Goal: Transaction & Acquisition: Purchase product/service

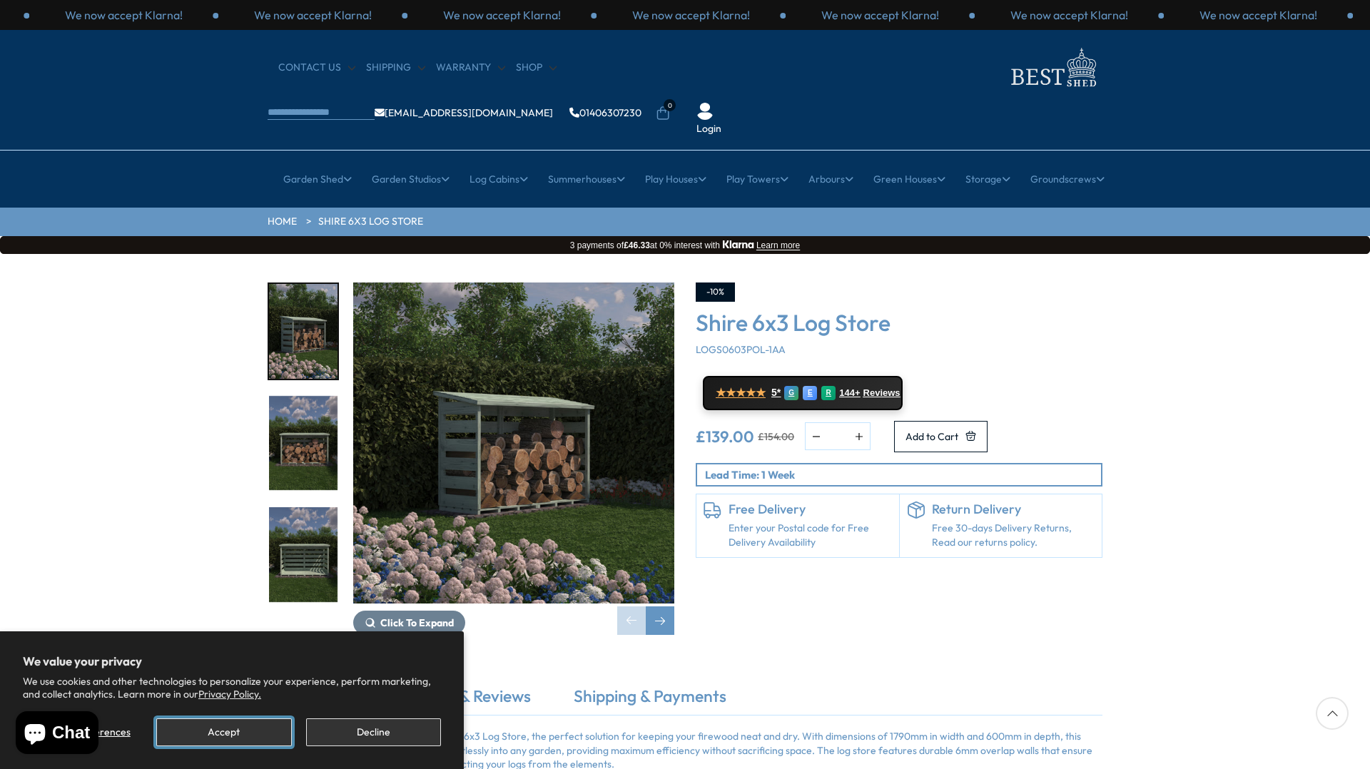
click at [235, 727] on button "Accept" at bounding box center [223, 733] width 135 height 28
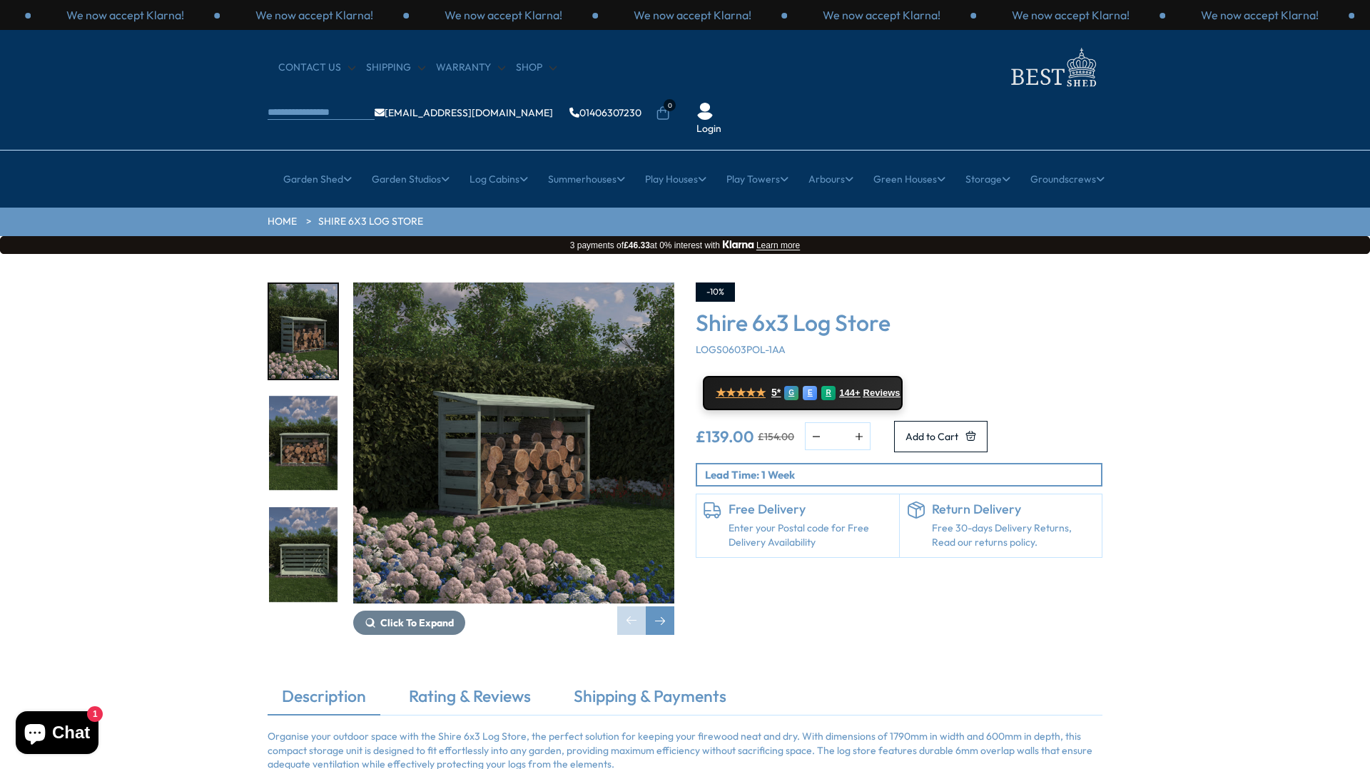
click at [305, 396] on img "2 / 9" at bounding box center [303, 443] width 69 height 95
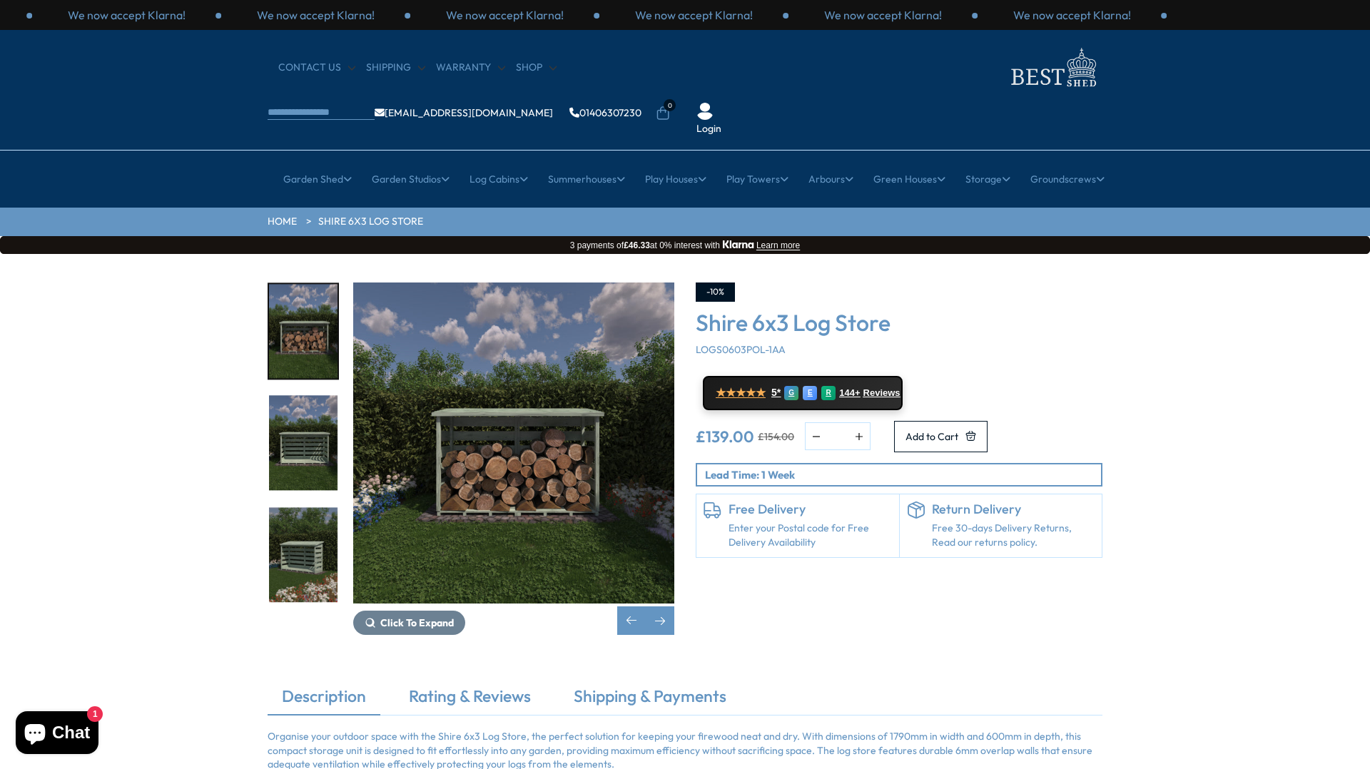
click at [305, 400] on img "3 / 9" at bounding box center [303, 443] width 69 height 95
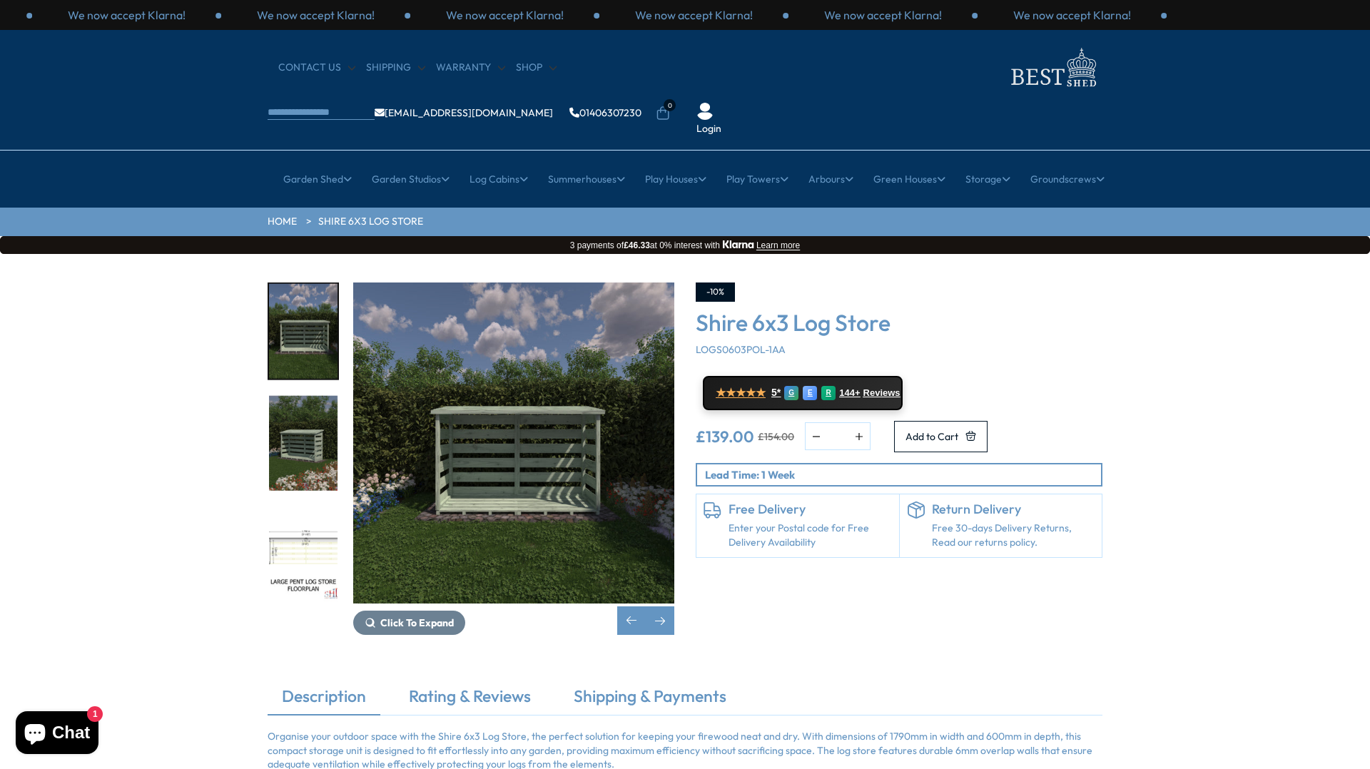
click at [305, 400] on img "4 / 9" at bounding box center [303, 443] width 69 height 95
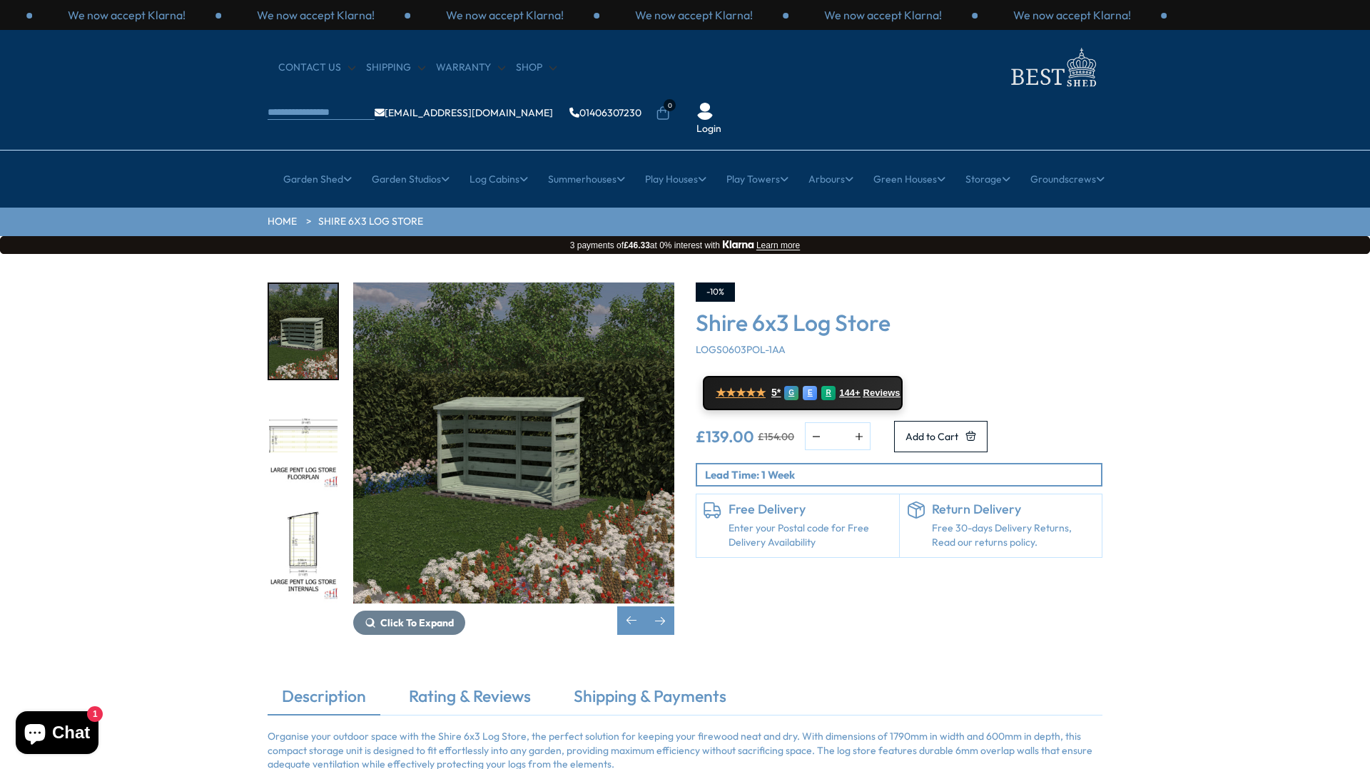
click at [305, 400] on img "5 / 9" at bounding box center [303, 443] width 69 height 95
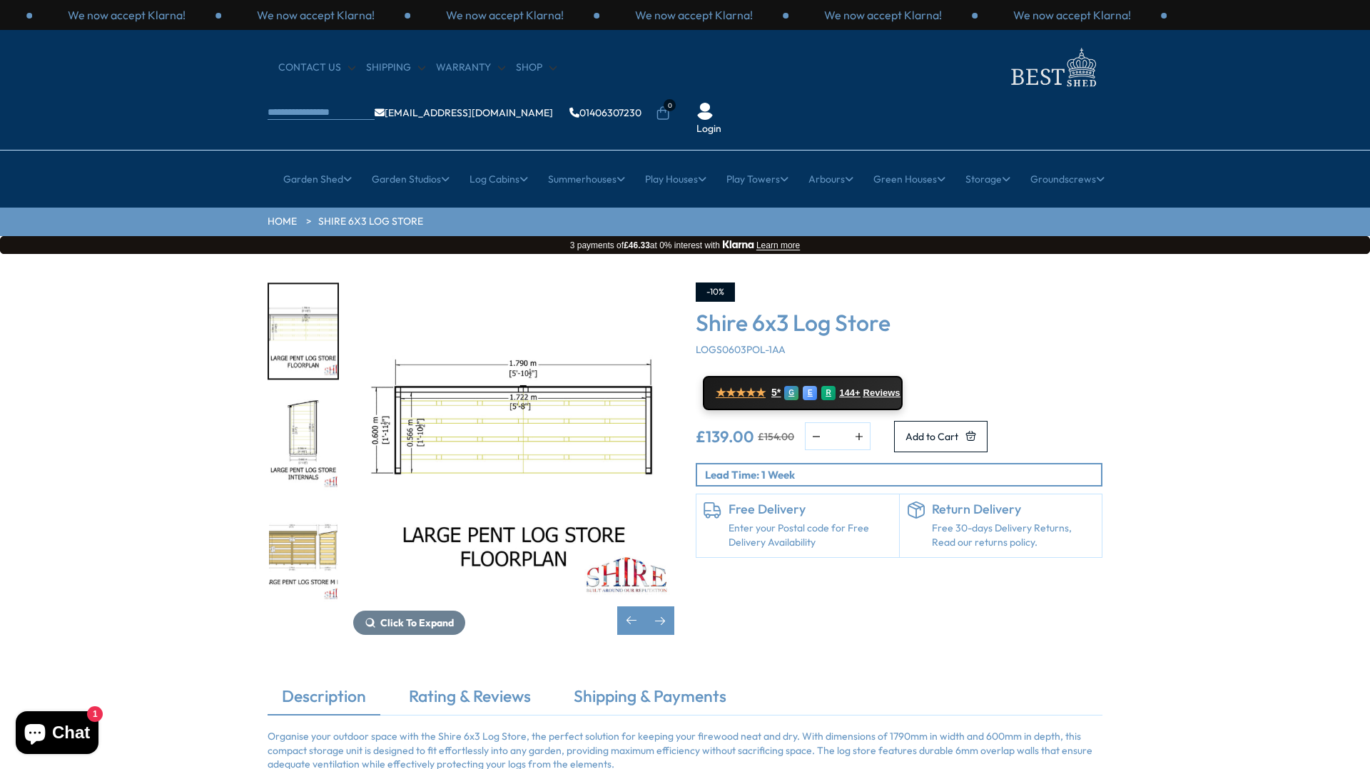
click at [305, 400] on img "6 / 9" at bounding box center [303, 443] width 69 height 95
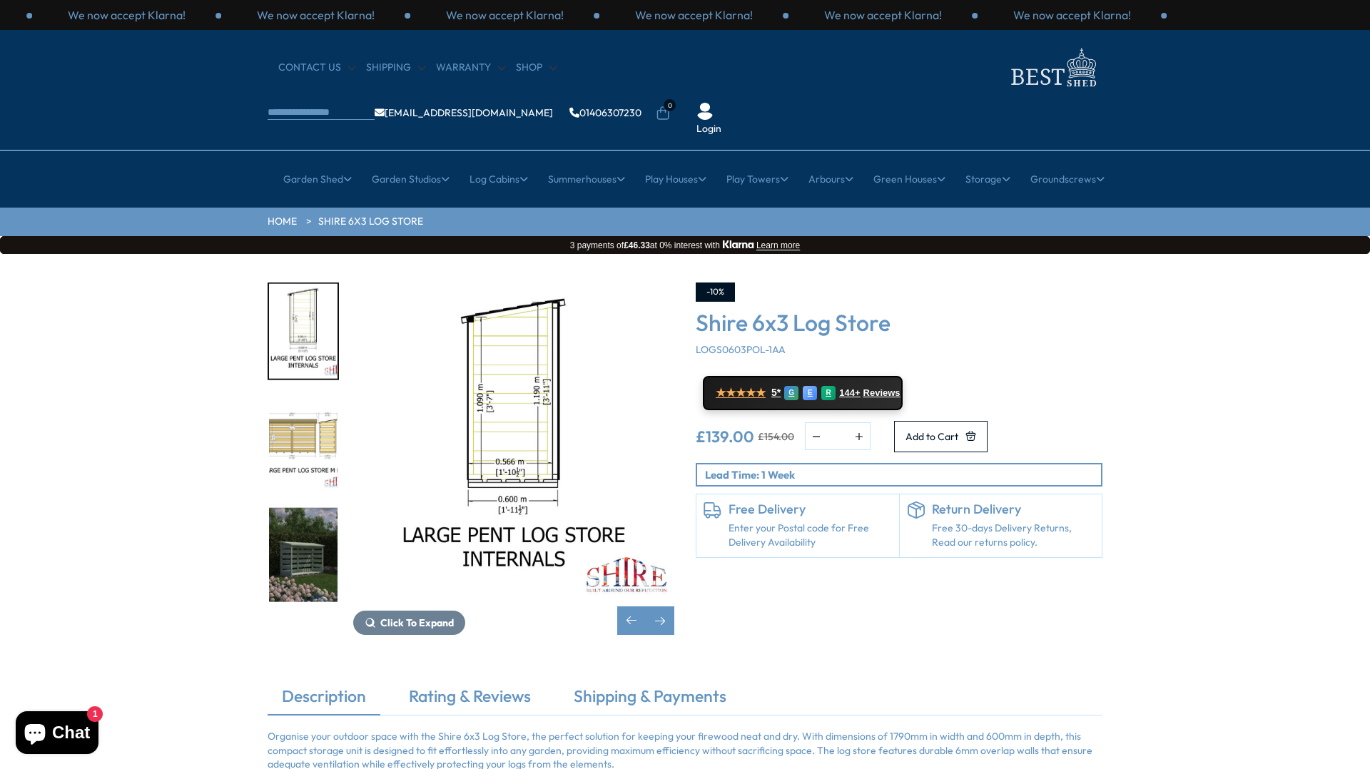
click at [305, 400] on img "7 / 9" at bounding box center [303, 443] width 69 height 95
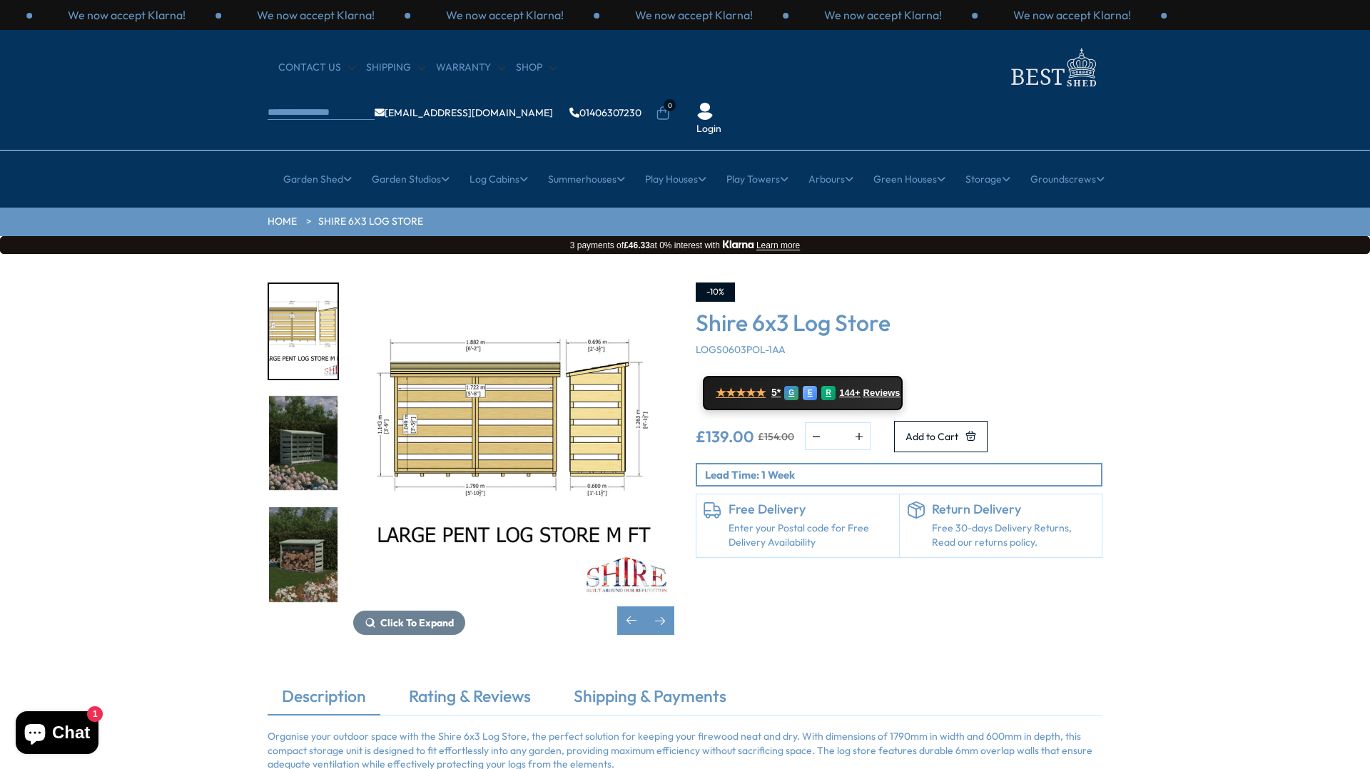
click at [305, 400] on img "8 / 9" at bounding box center [303, 443] width 69 height 95
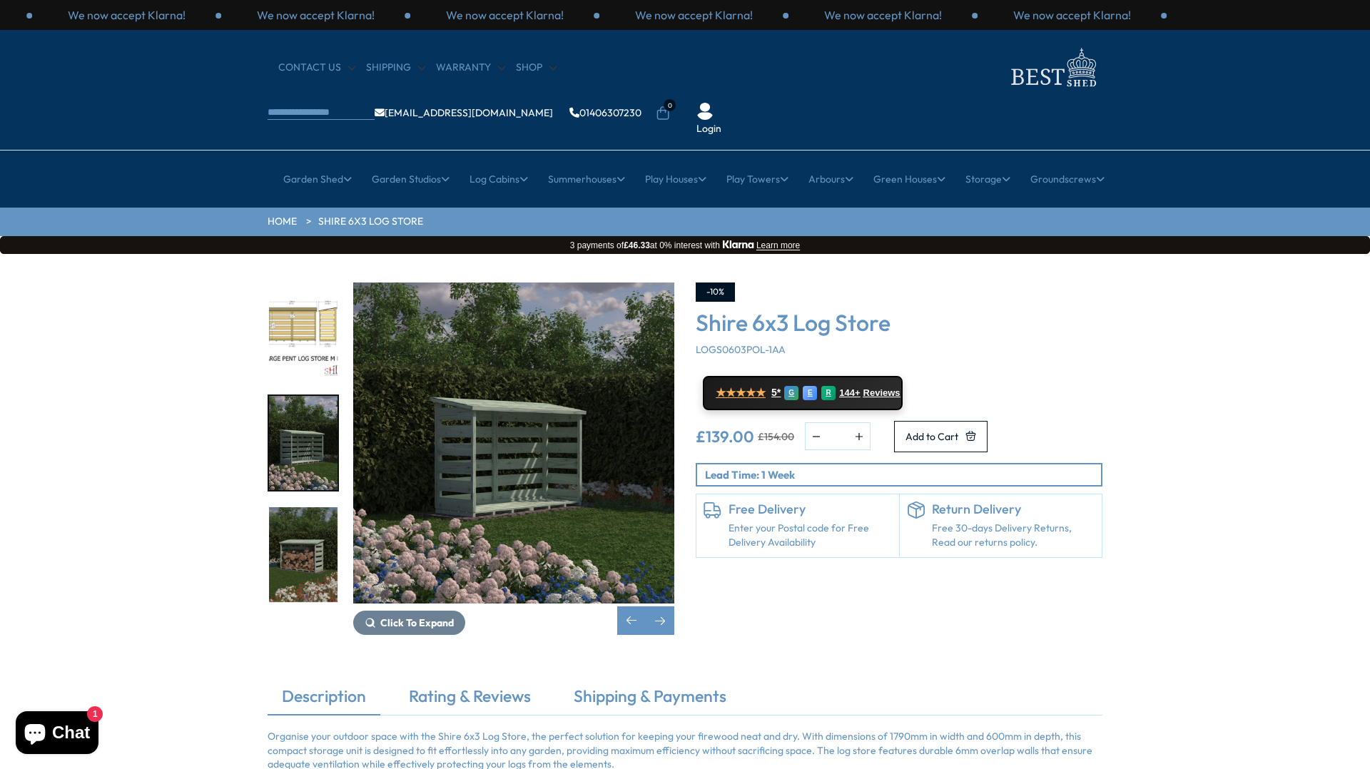
click at [305, 400] on img "8 / 9" at bounding box center [303, 443] width 69 height 95
click at [307, 507] on img "9 / 9" at bounding box center [303, 554] width 69 height 95
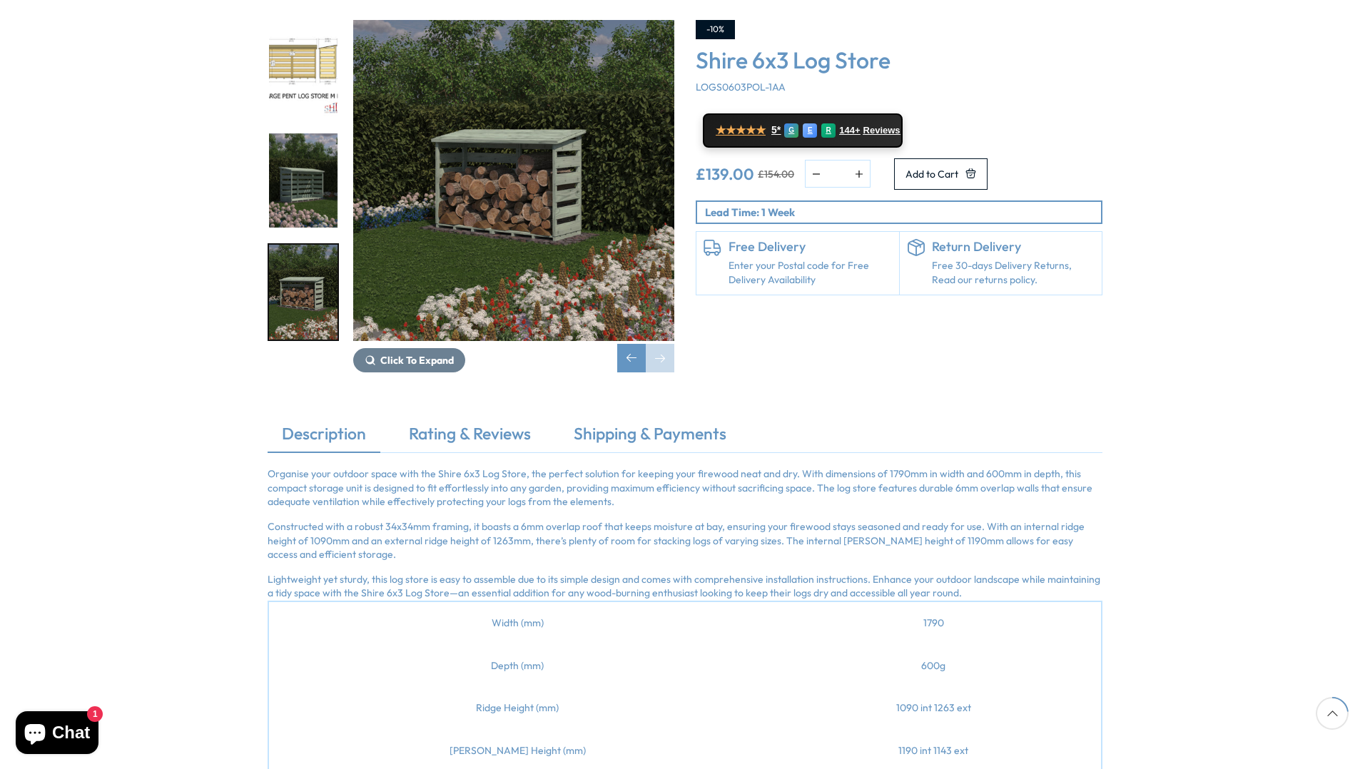
scroll to position [252, 0]
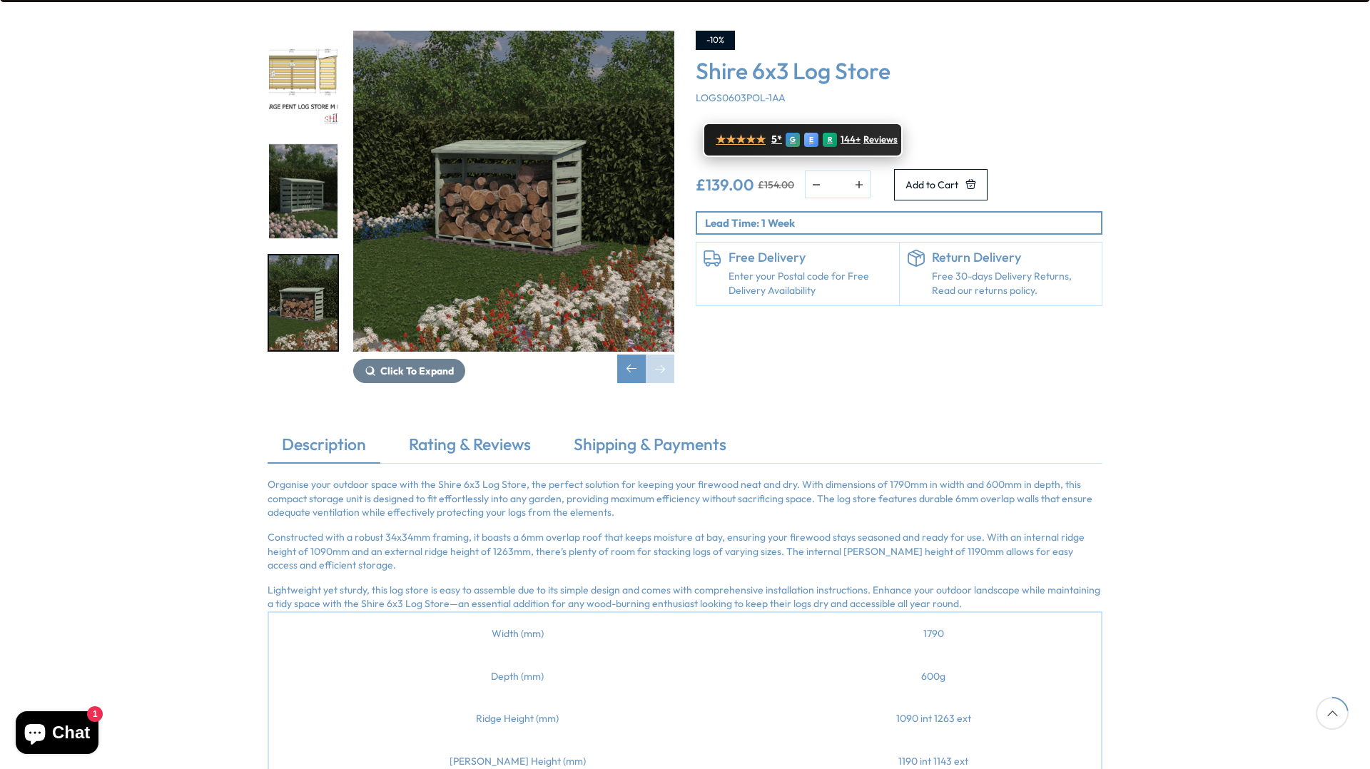
click at [874, 134] on span "Reviews" at bounding box center [880, 139] width 34 height 11
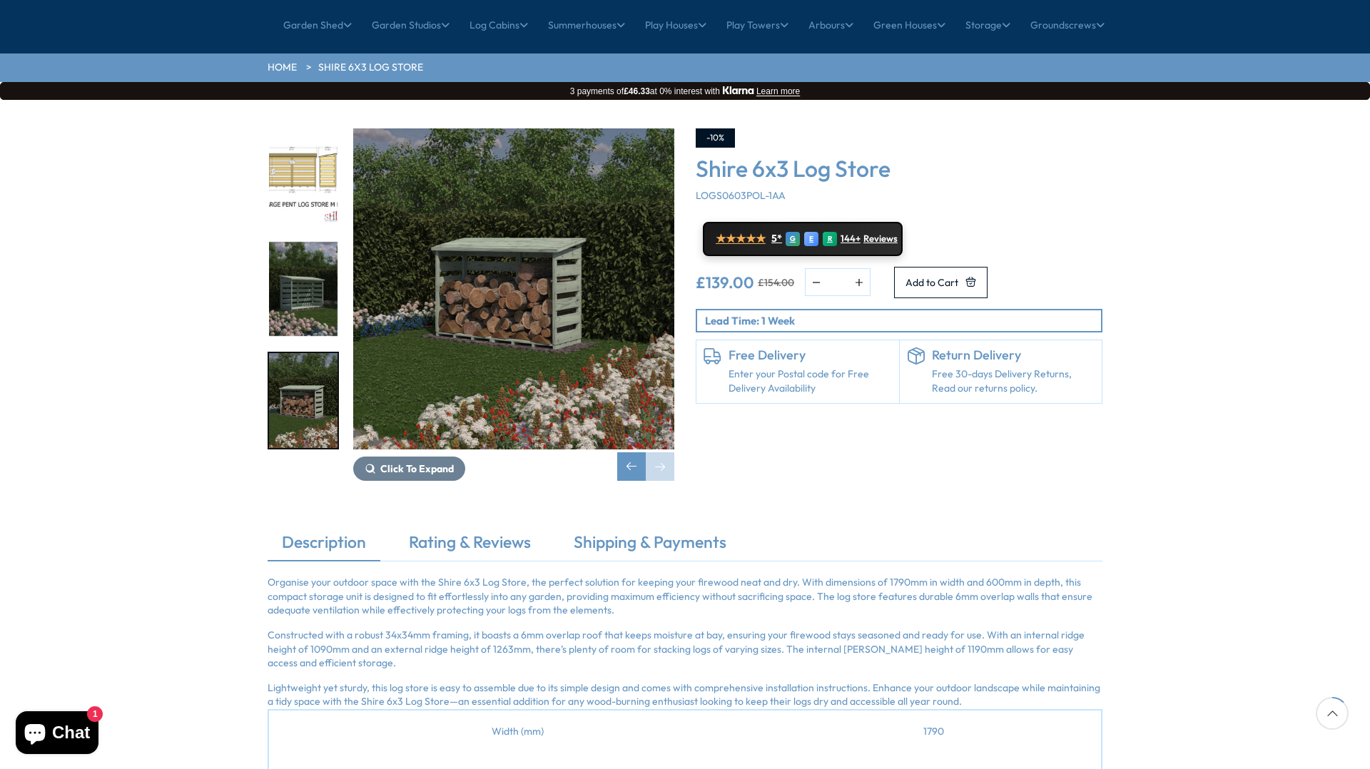
scroll to position [145, 0]
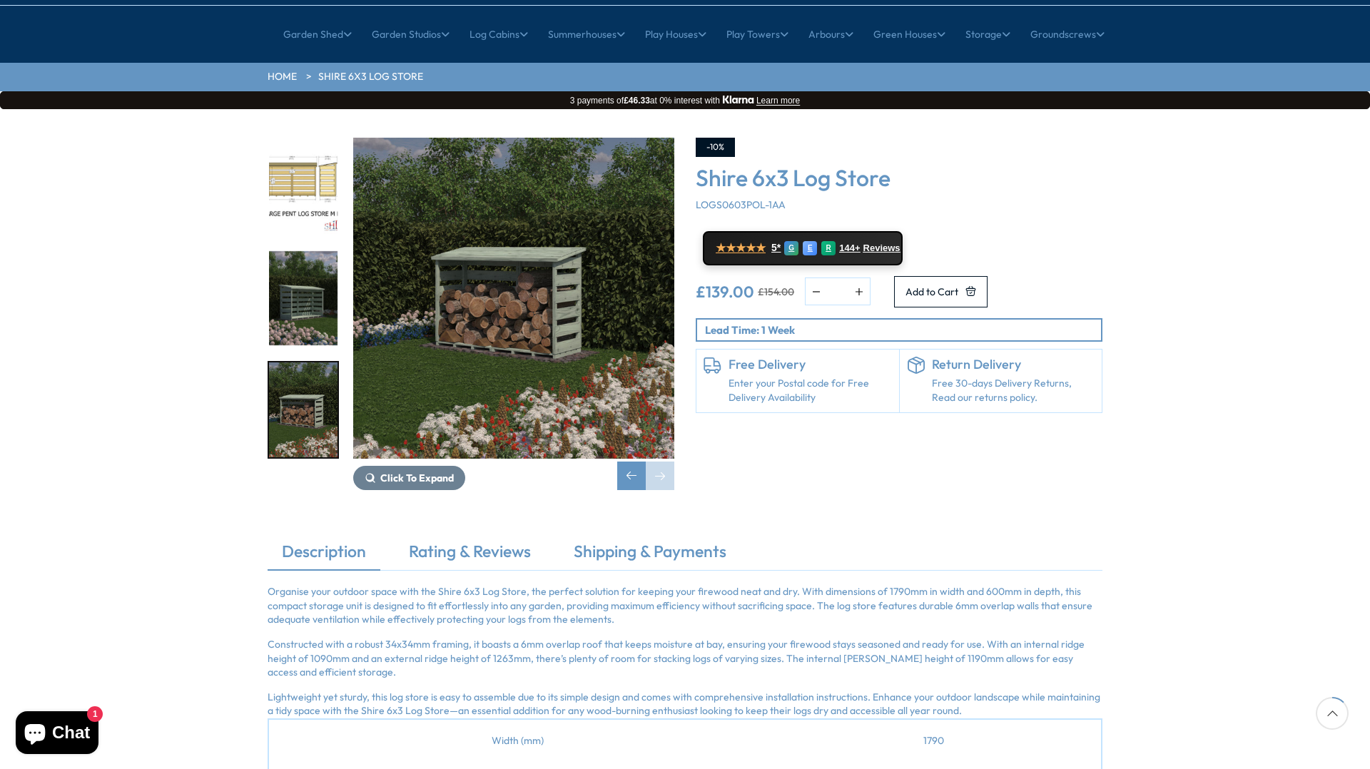
click at [764, 323] on p "Lead Time: 1 Week" at bounding box center [903, 330] width 396 height 15
click at [659, 462] on div "Next slide" at bounding box center [660, 476] width 29 height 29
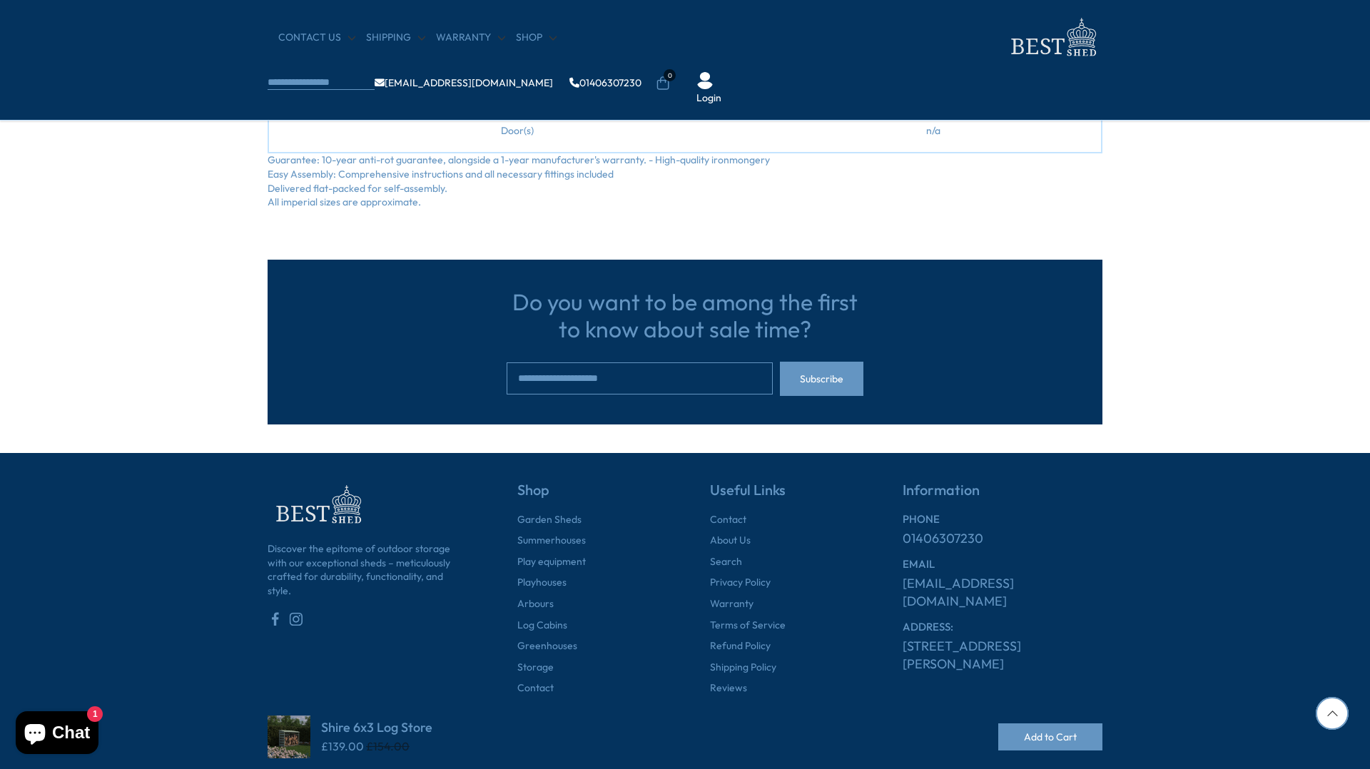
scroll to position [1061, 0]
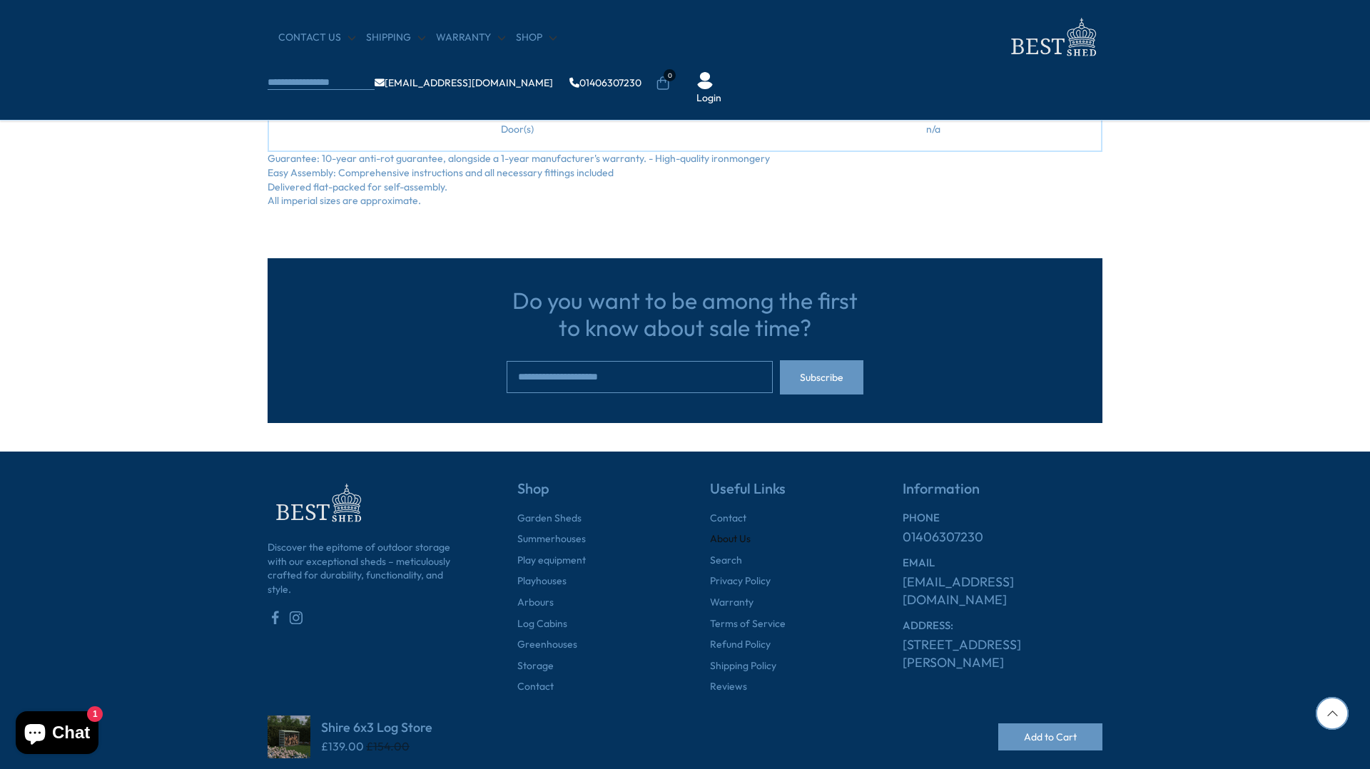
click at [733, 532] on link "About Us" at bounding box center [730, 539] width 41 height 14
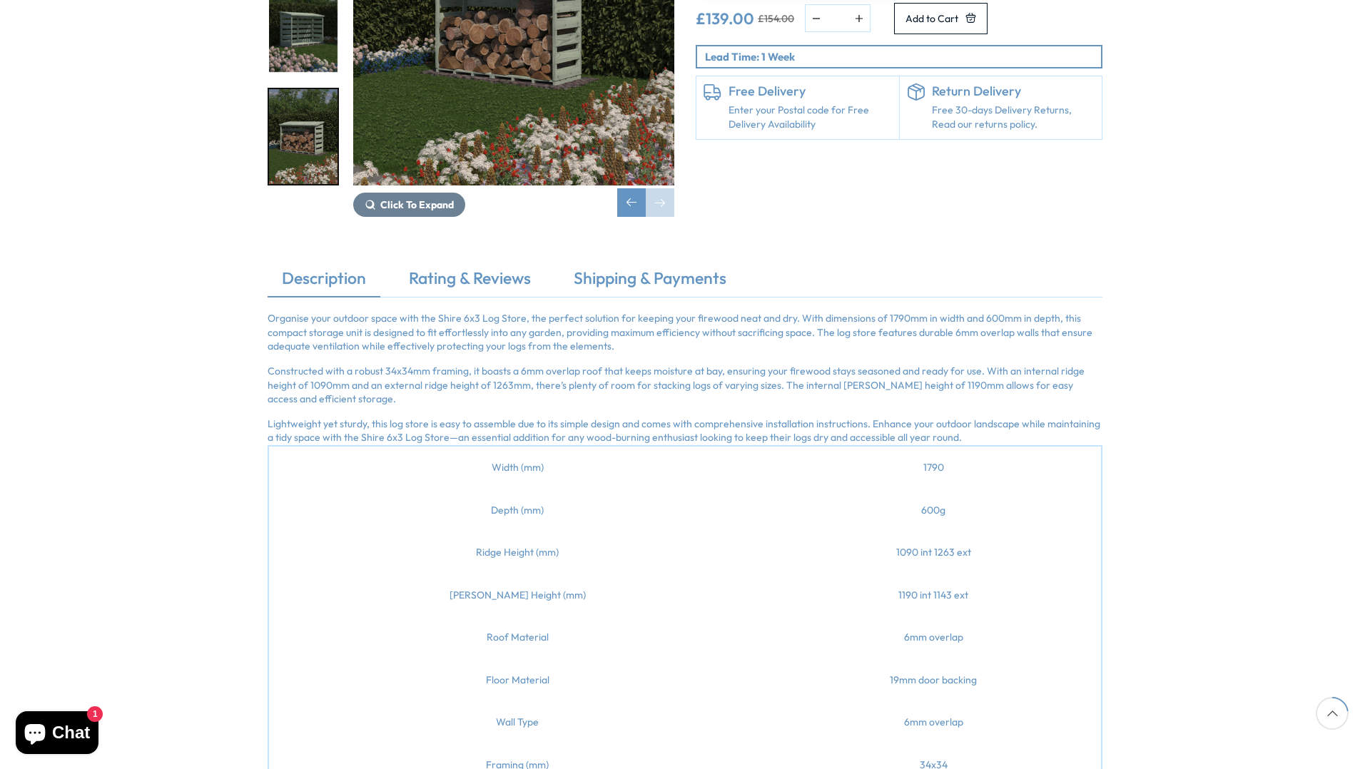
scroll to position [0, 0]
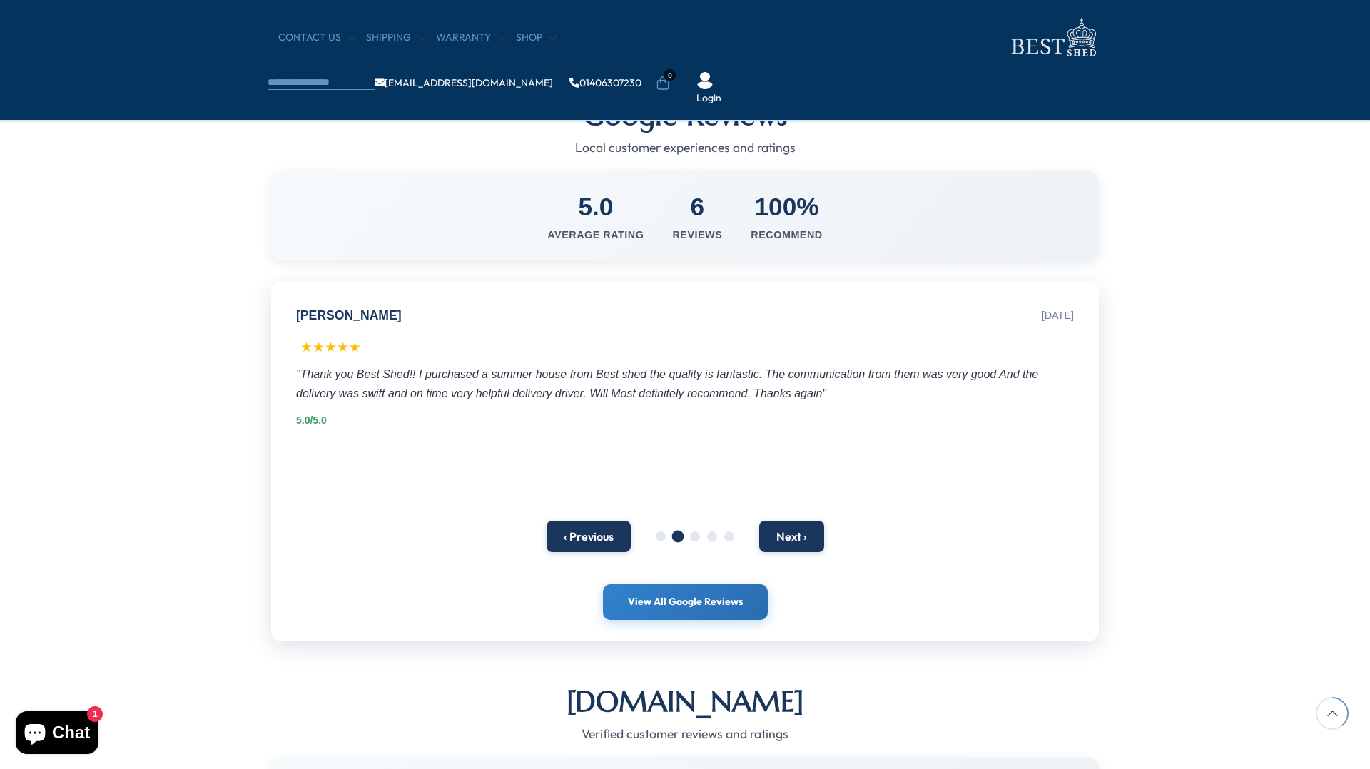
scroll to position [666, 0]
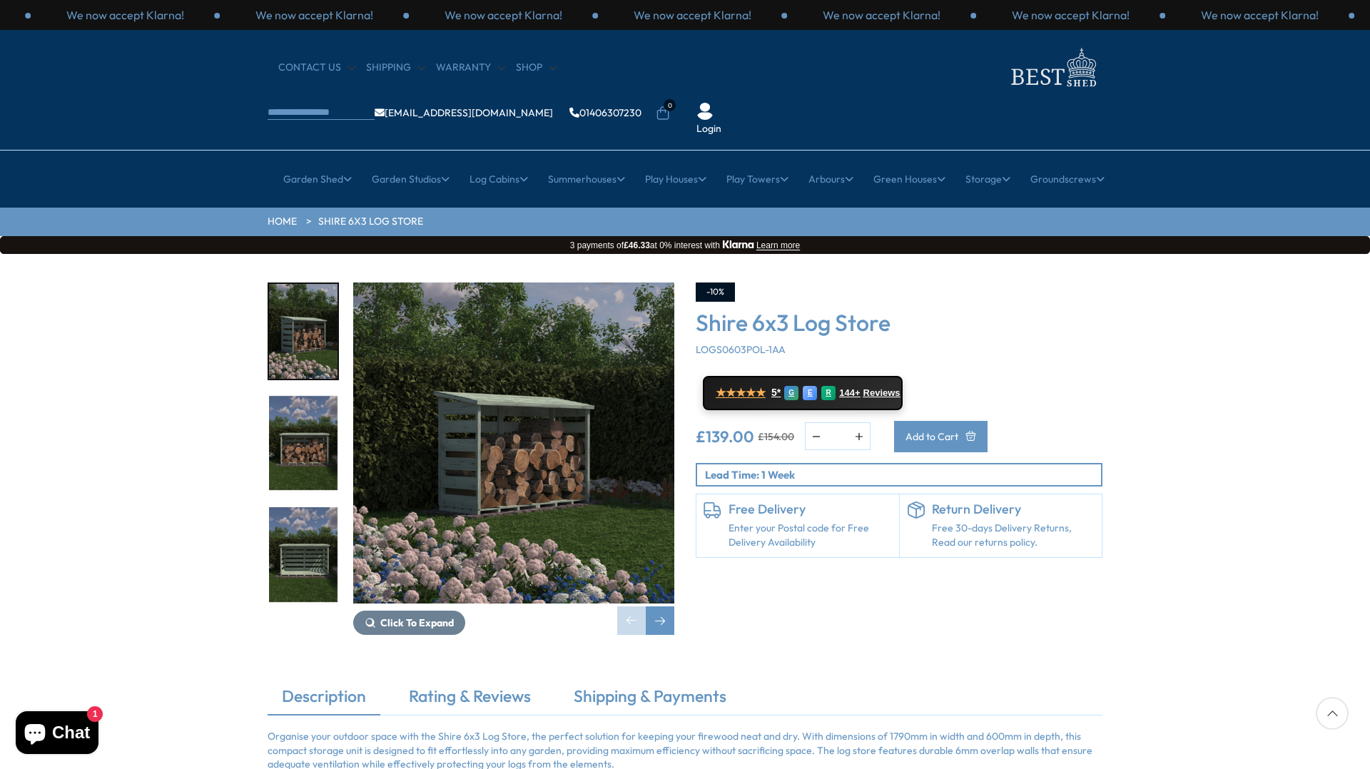
click at [958, 432] on span "Add to Cart" at bounding box center [931, 437] width 53 height 10
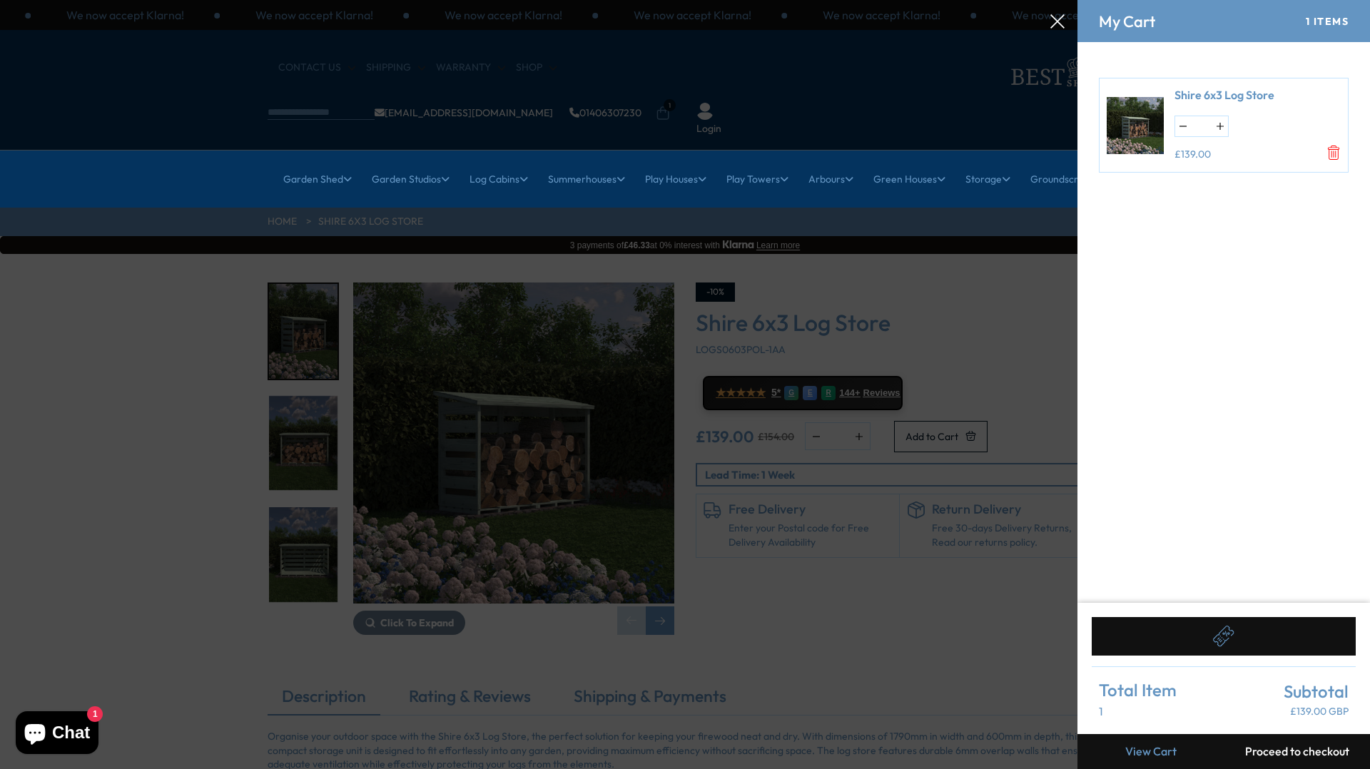
click at [851, 0] on div at bounding box center [685, 0] width 1370 height 0
click at [803, 0] on div at bounding box center [685, 0] width 1370 height 0
click at [1241, 639] on button at bounding box center [1224, 636] width 264 height 39
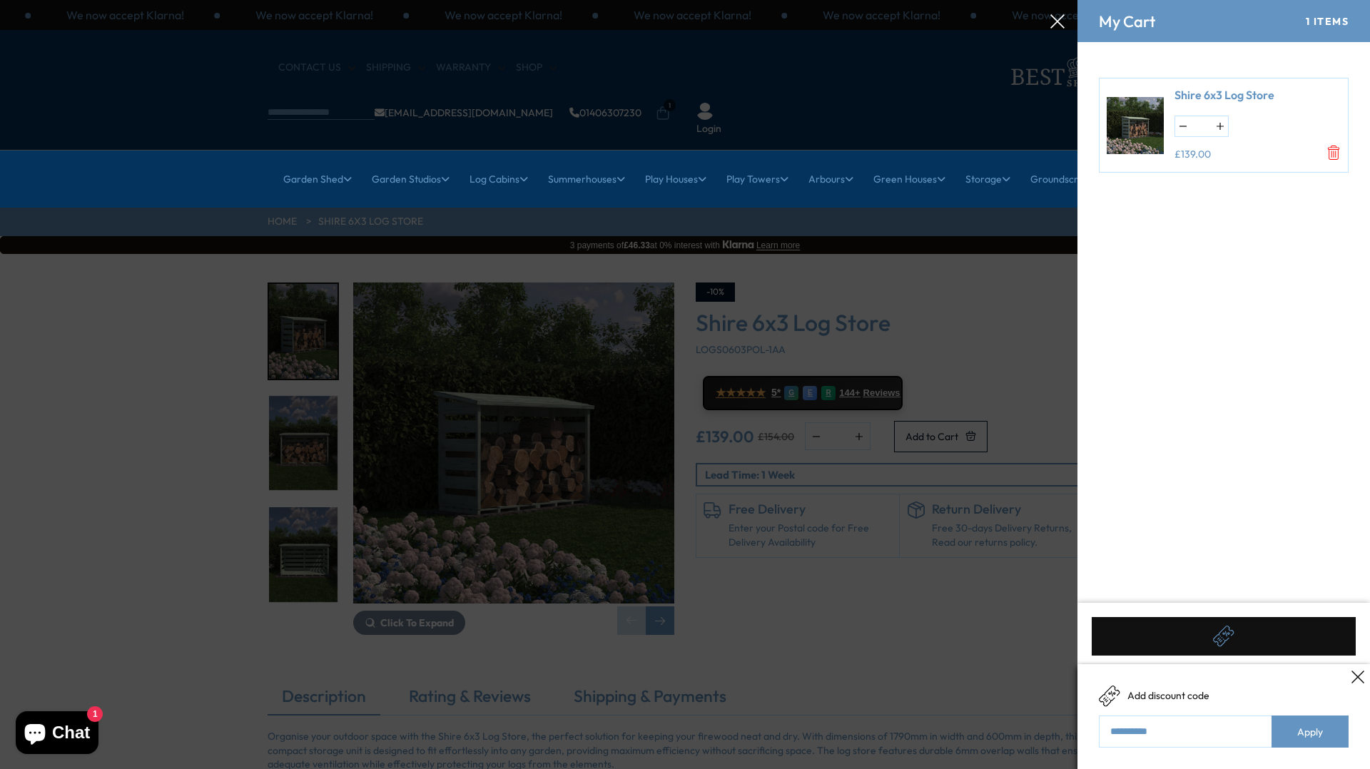
click at [1171, 731] on input "text" at bounding box center [1224, 732] width 250 height 32
click at [1364, 672] on div at bounding box center [1358, 677] width 18 height 18
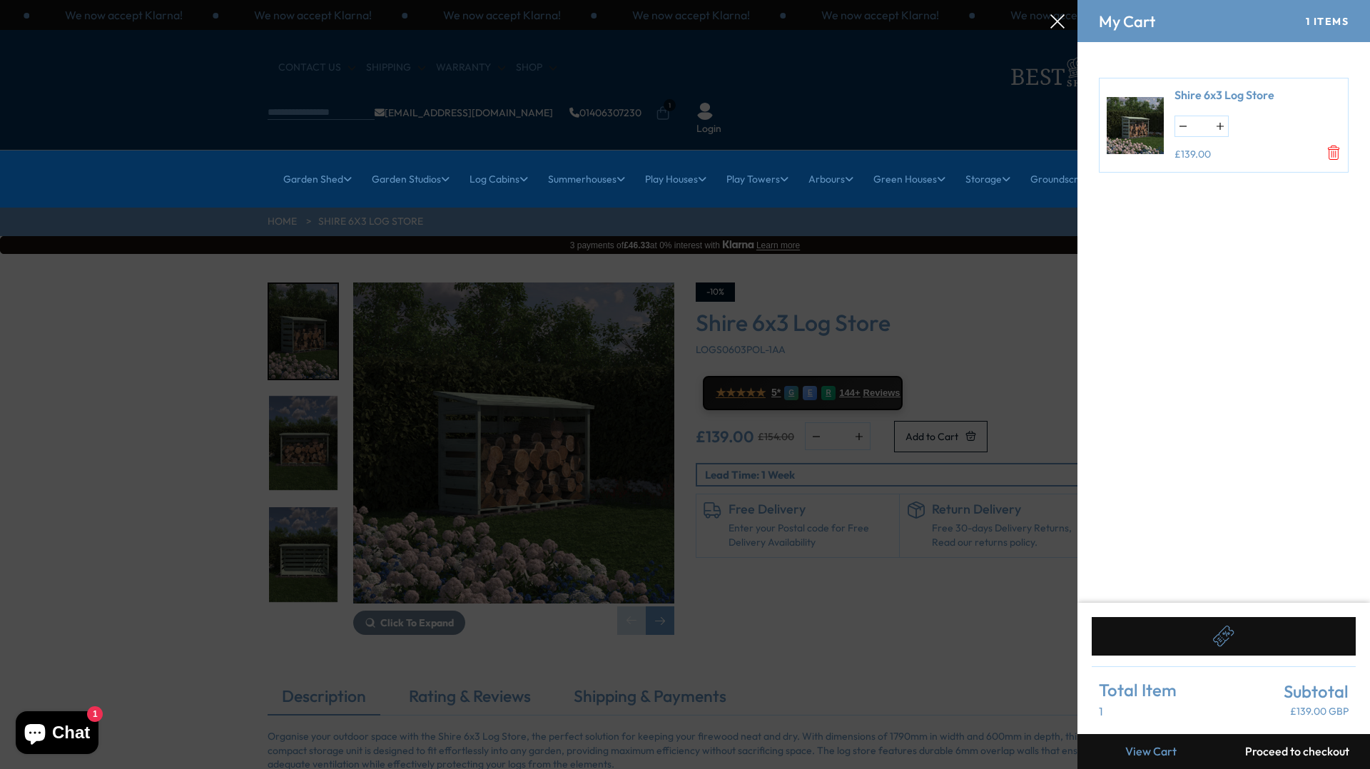
click at [1292, 641] on button at bounding box center [1224, 636] width 264 height 39
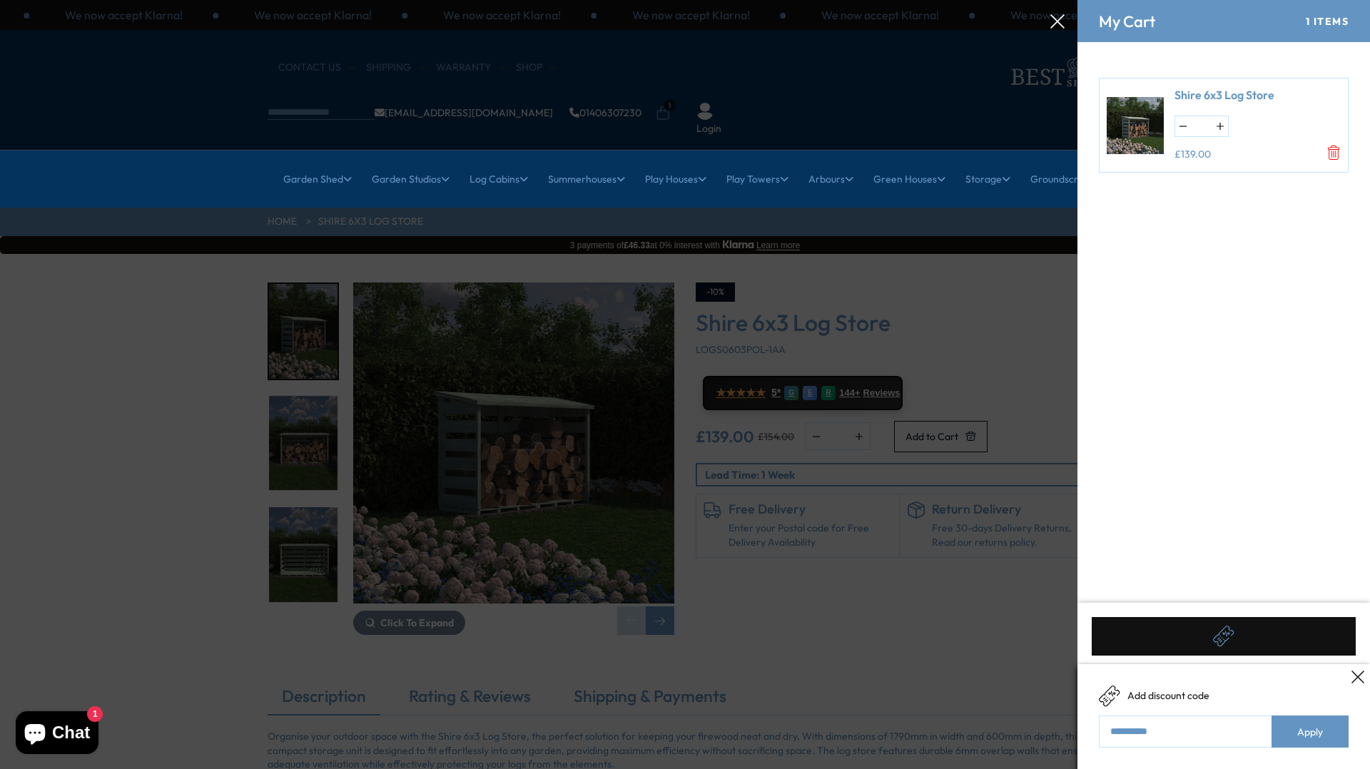
click at [1353, 664] on div "Add discount code Apply" at bounding box center [1223, 716] width 293 height 105
click at [1364, 676] on div at bounding box center [1358, 677] width 18 height 18
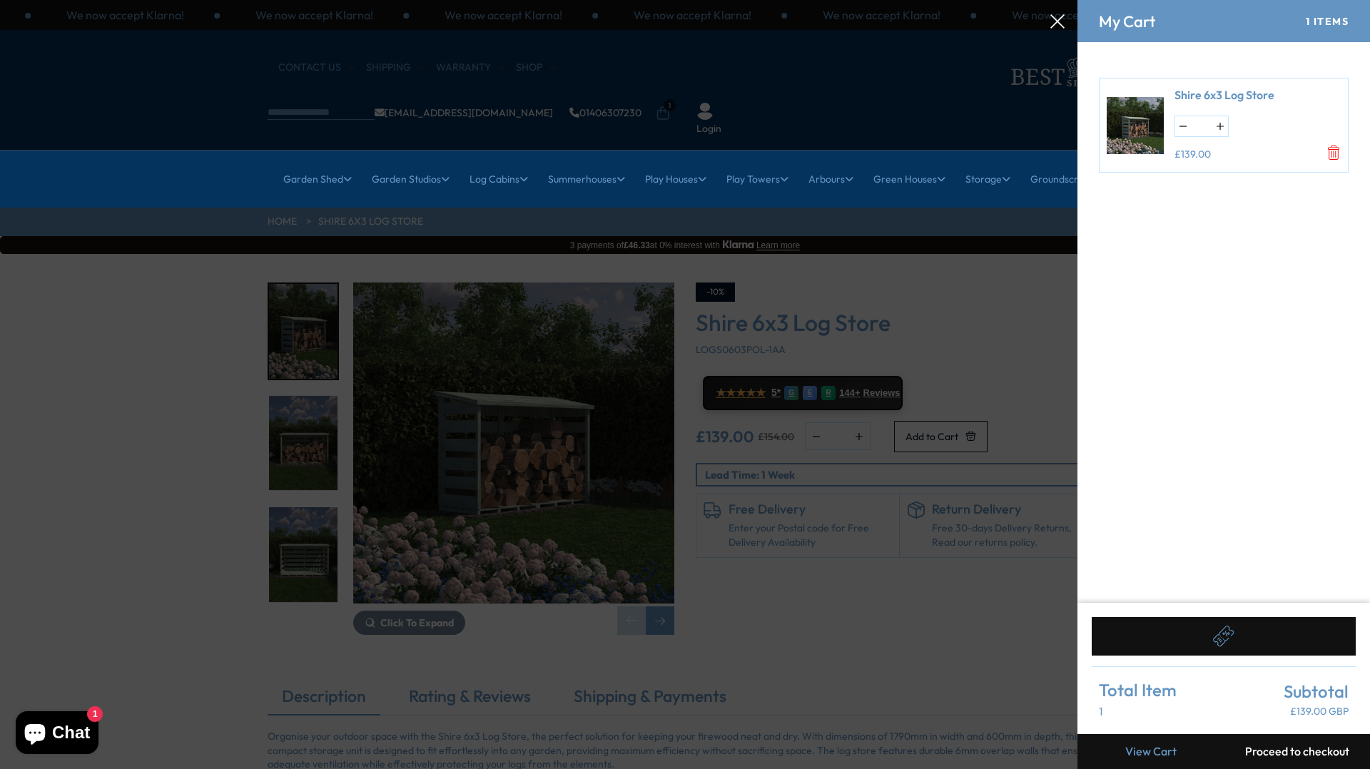
click at [1274, 755] on button "Proceed to checkout" at bounding box center [1297, 751] width 146 height 35
